Goal: Transaction & Acquisition: Purchase product/service

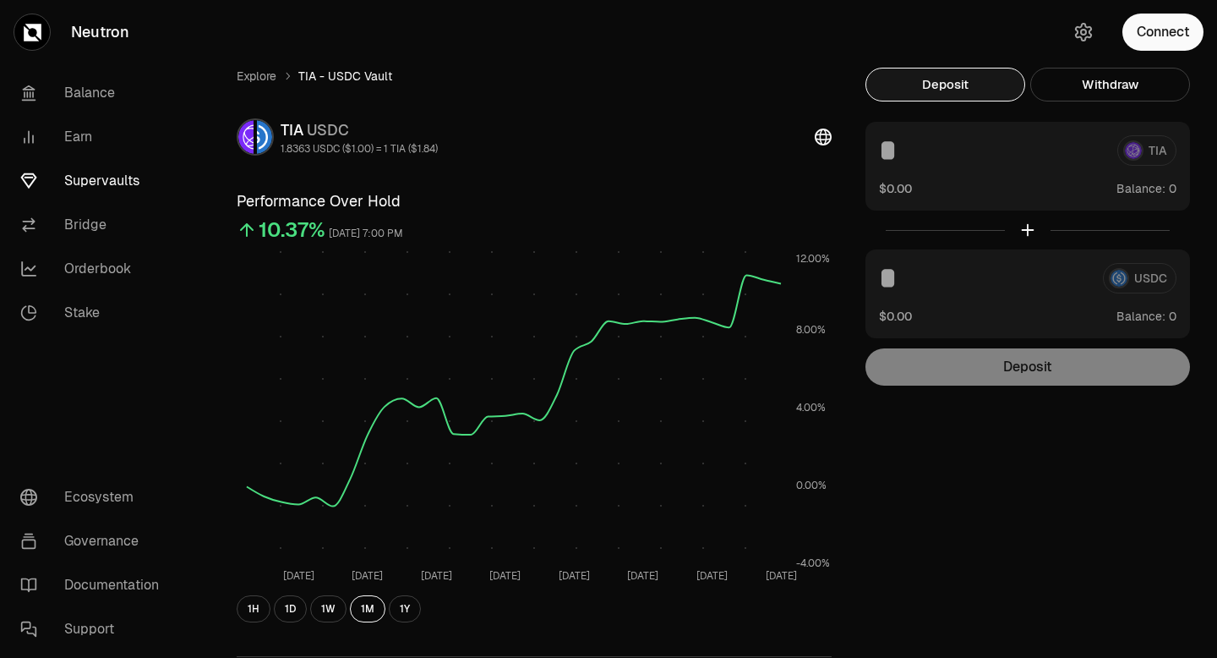
click at [967, 90] on button "Deposit" at bounding box center [946, 85] width 160 height 34
click at [1167, 31] on button "Connect" at bounding box center [1163, 32] width 81 height 37
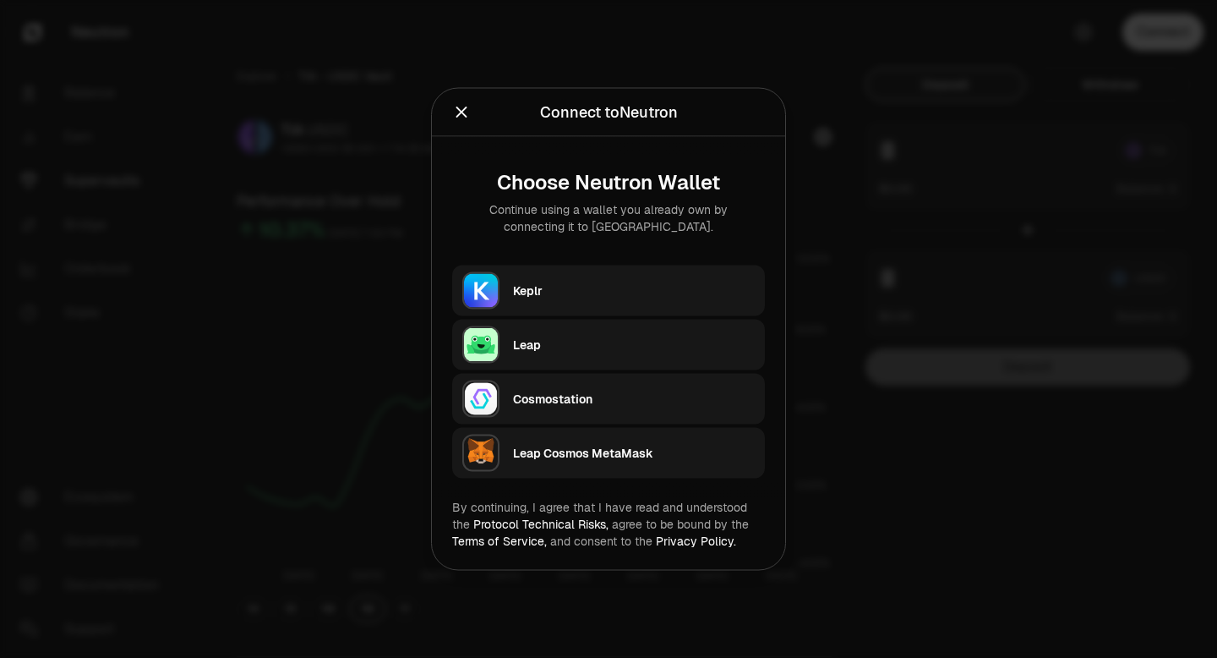
click at [612, 292] on div "Keplr" at bounding box center [634, 290] width 242 height 17
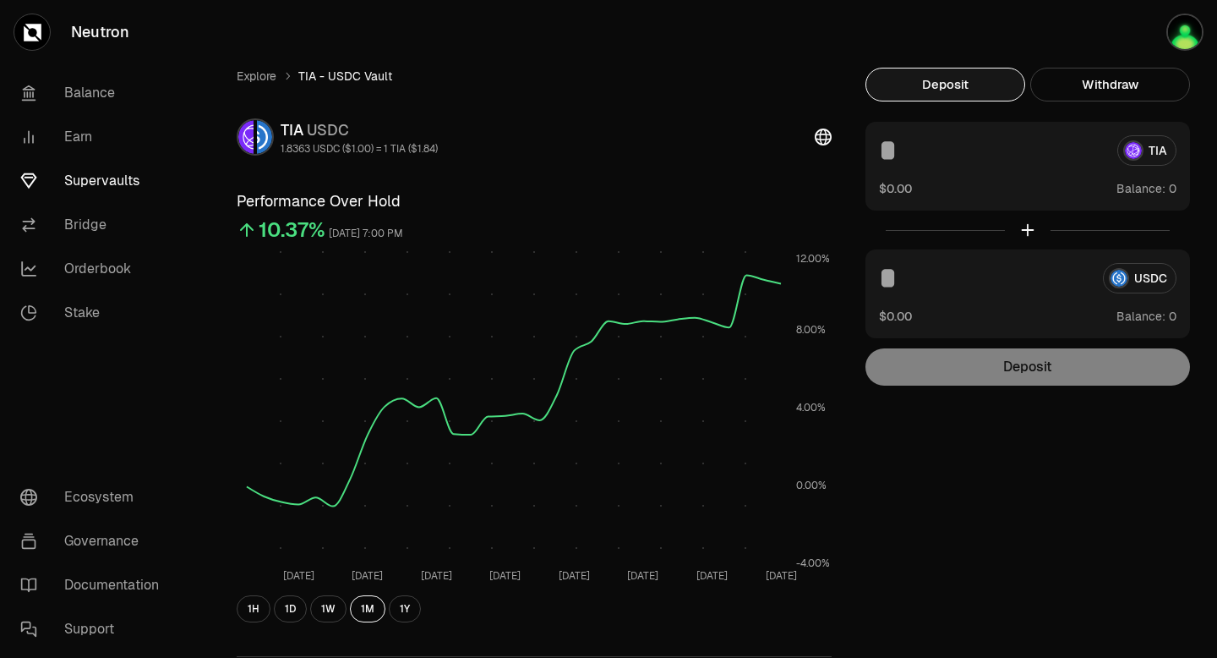
click at [1062, 167] on div "TIA $0.00 Balance:" at bounding box center [1028, 166] width 325 height 89
click at [1036, 158] on input at bounding box center [991, 150] width 225 height 30
type input "***"
click at [1025, 231] on div at bounding box center [1028, 229] width 325 height 39
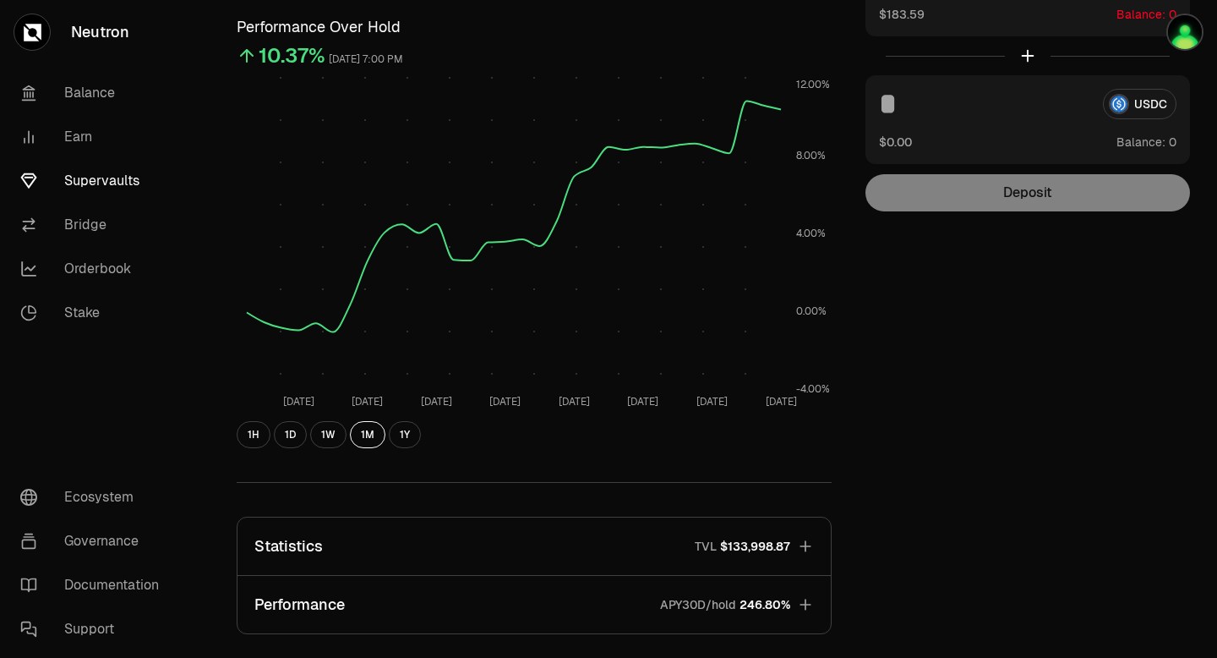
scroll to position [204, 0]
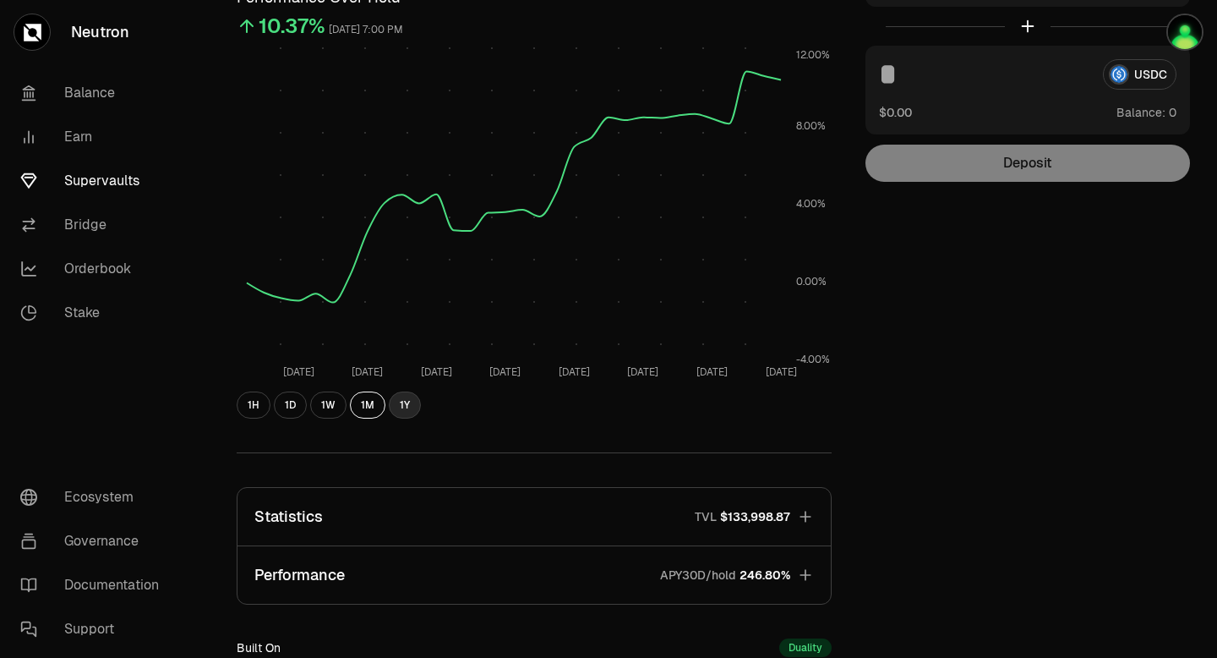
click at [400, 408] on button "1Y" at bounding box center [405, 404] width 32 height 27
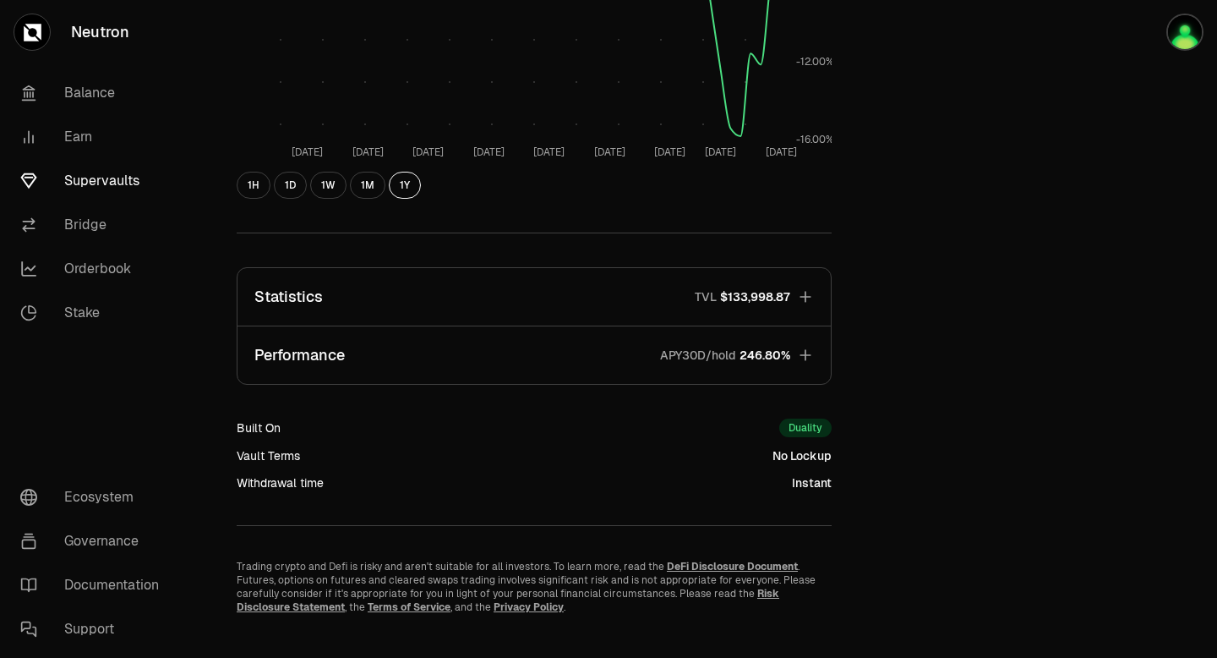
scroll to position [447, 0]
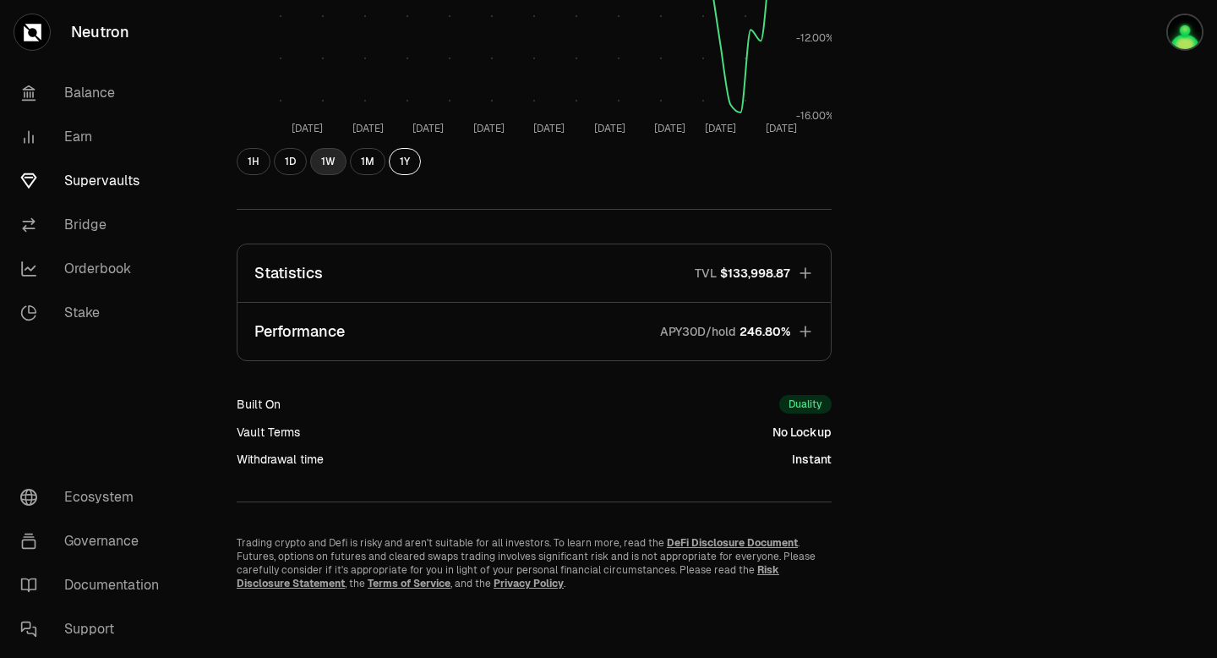
click at [329, 165] on button "1W" at bounding box center [328, 161] width 36 height 27
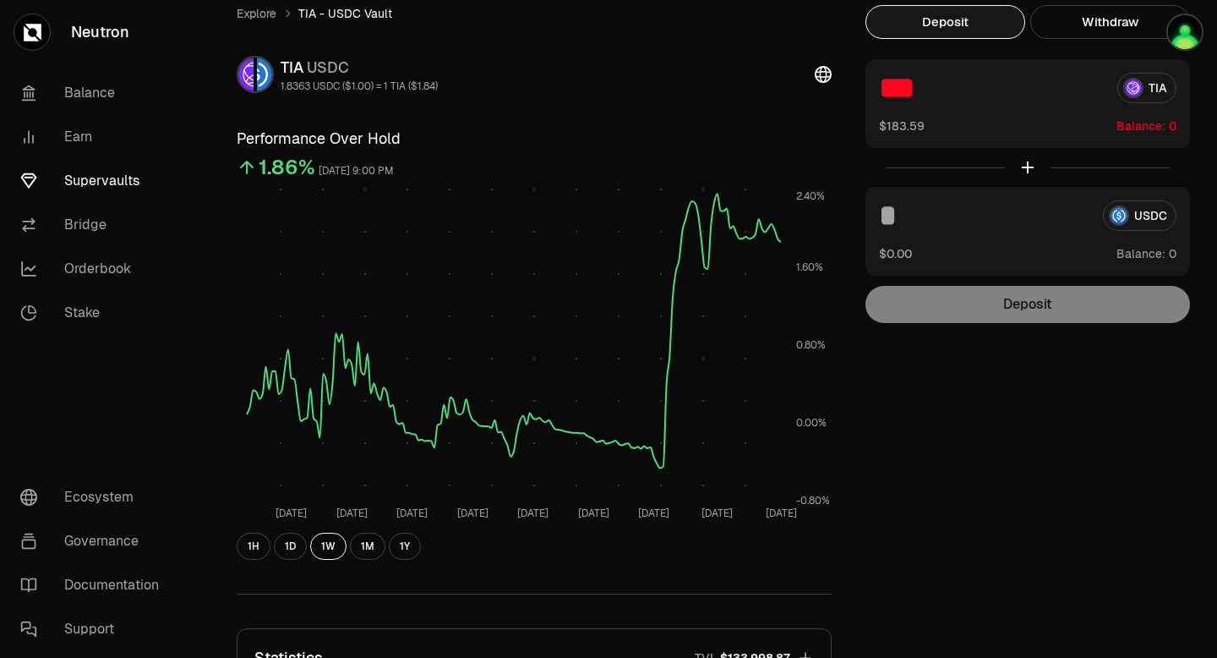
scroll to position [59, 0]
